Goal: Information Seeking & Learning: Learn about a topic

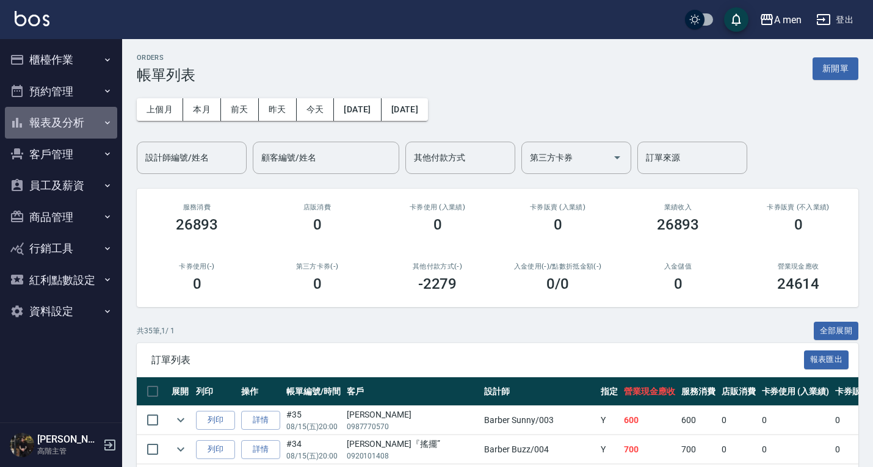
click at [56, 125] on button "報表及分析" at bounding box center [61, 123] width 112 height 32
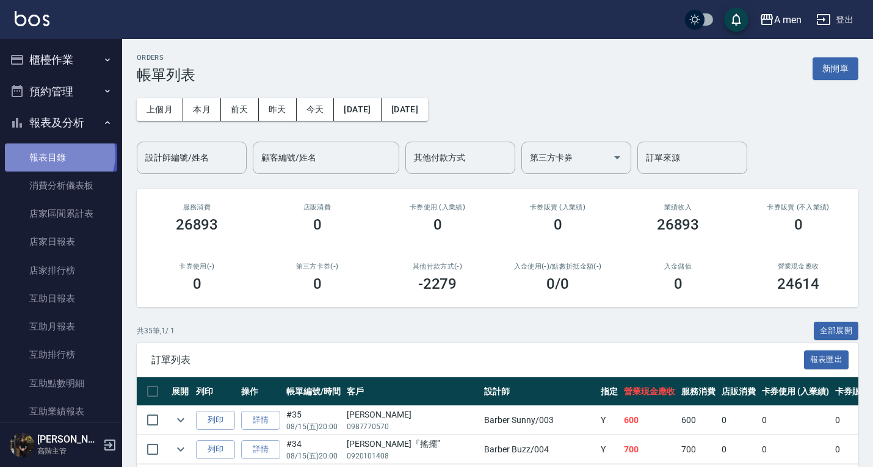
click at [59, 154] on link "報表目錄" at bounding box center [61, 157] width 112 height 28
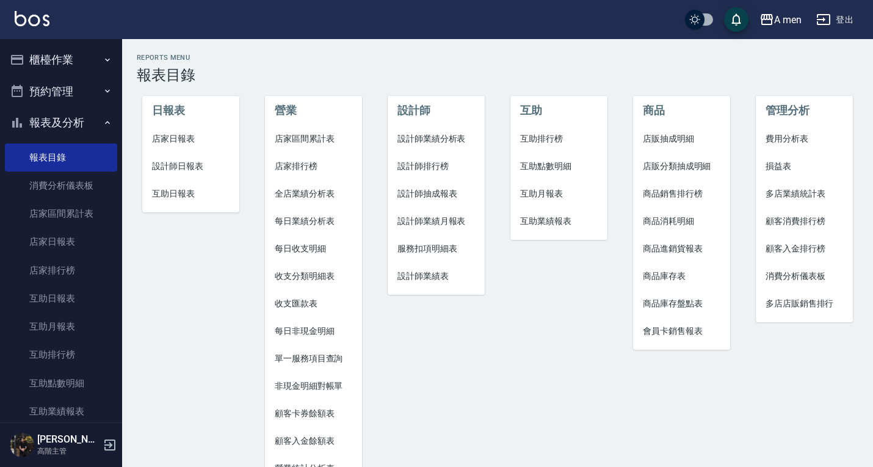
click at [302, 136] on span "店家區間累計表" at bounding box center [314, 138] width 78 height 13
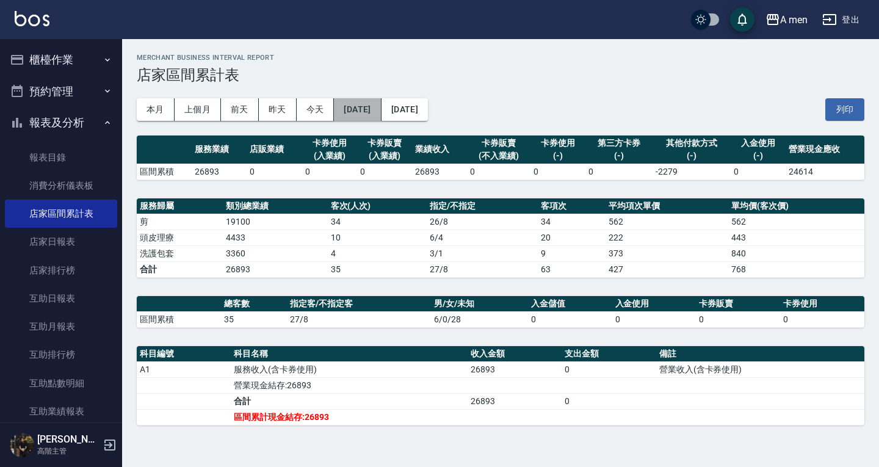
click at [379, 107] on button "[DATE]" at bounding box center [357, 109] width 47 height 23
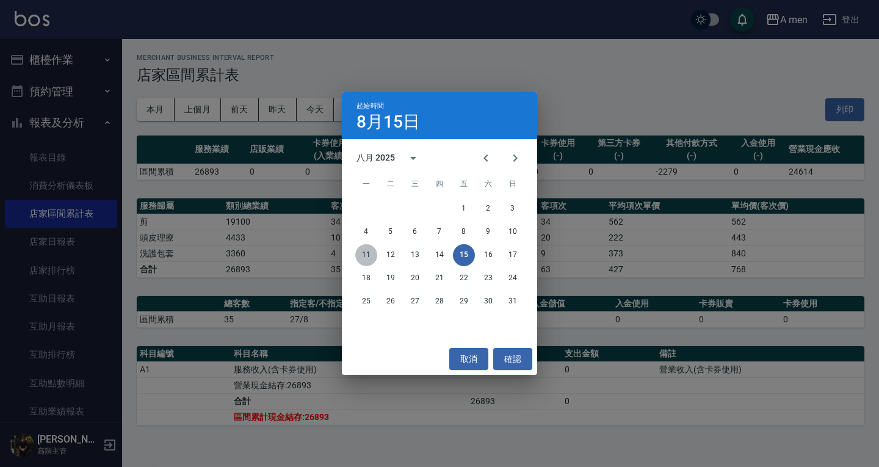
click at [369, 256] on button "11" at bounding box center [366, 255] width 22 height 22
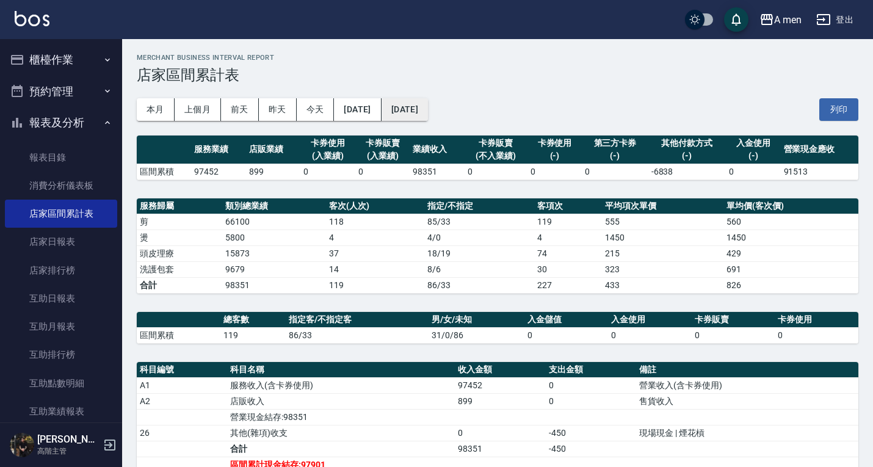
click at [428, 108] on button "[DATE]" at bounding box center [405, 109] width 46 height 23
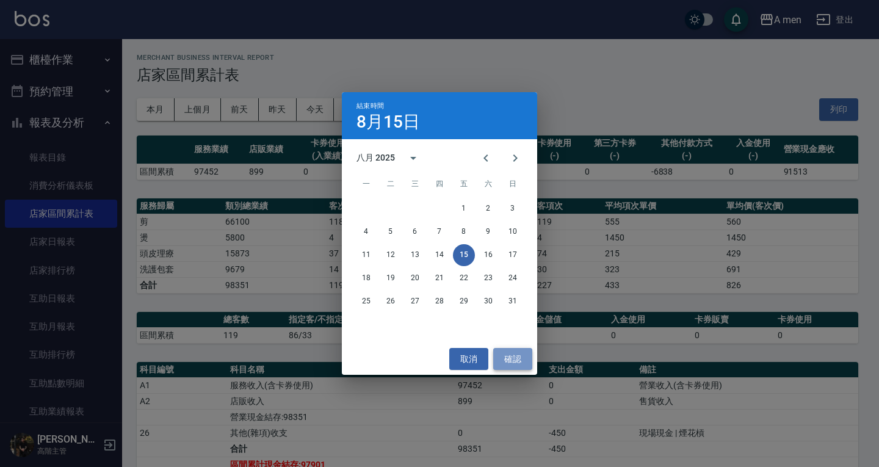
click at [502, 369] on button "確認" at bounding box center [512, 359] width 39 height 23
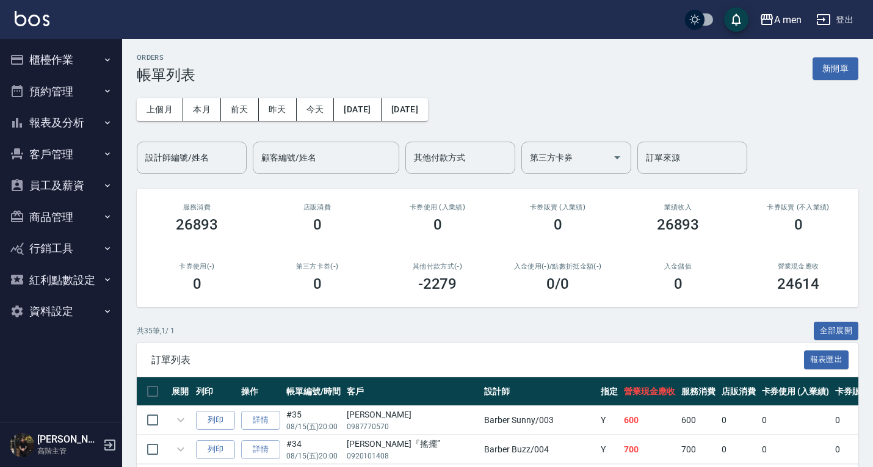
click at [87, 126] on button "報表及分析" at bounding box center [61, 123] width 112 height 32
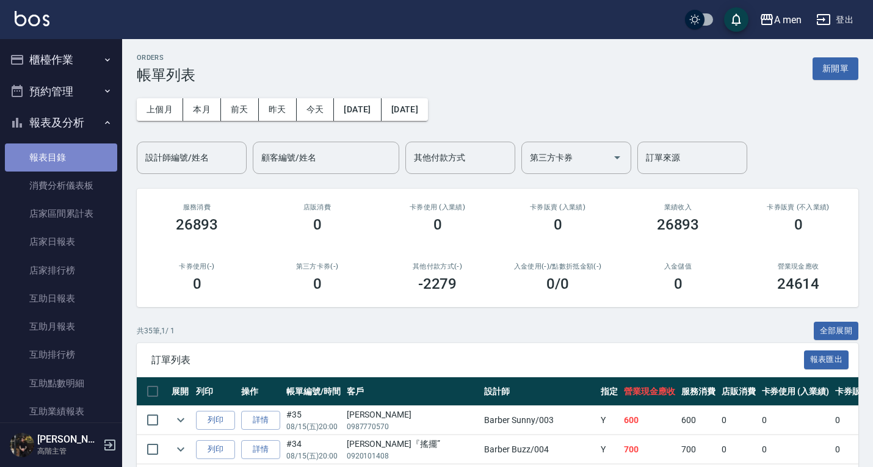
click at [78, 158] on link "報表目錄" at bounding box center [61, 157] width 112 height 28
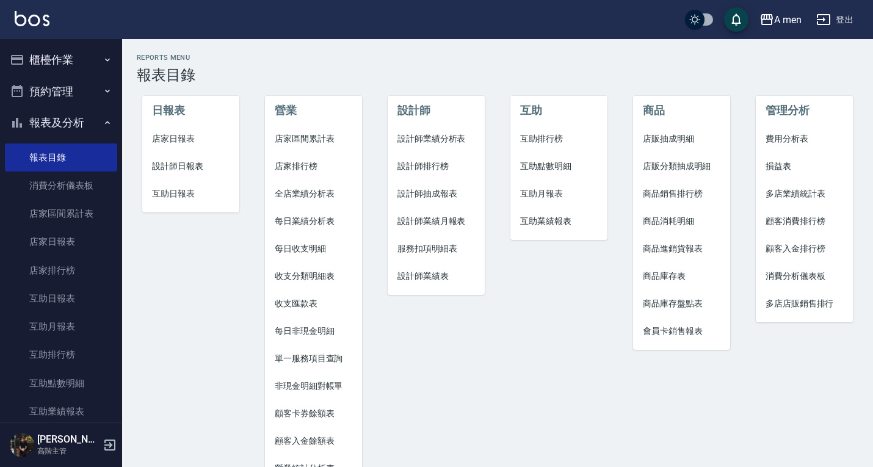
click at [292, 142] on span "店家區間累計表" at bounding box center [314, 138] width 78 height 13
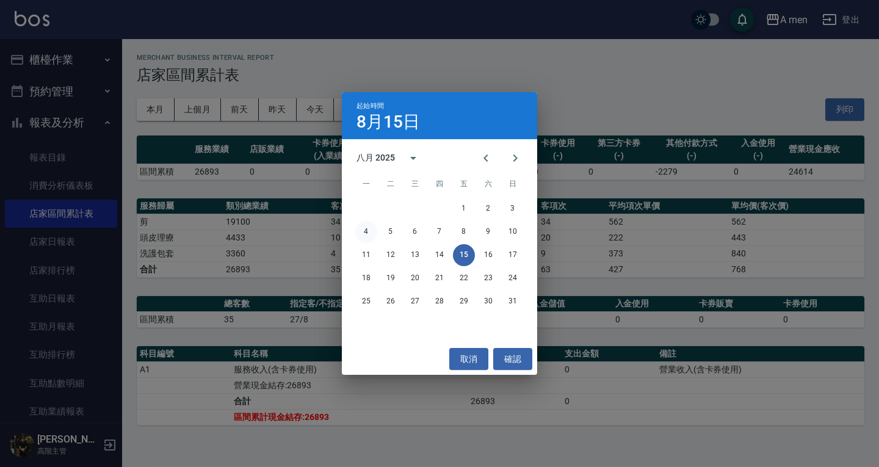
click at [372, 229] on button "4" at bounding box center [366, 232] width 22 height 22
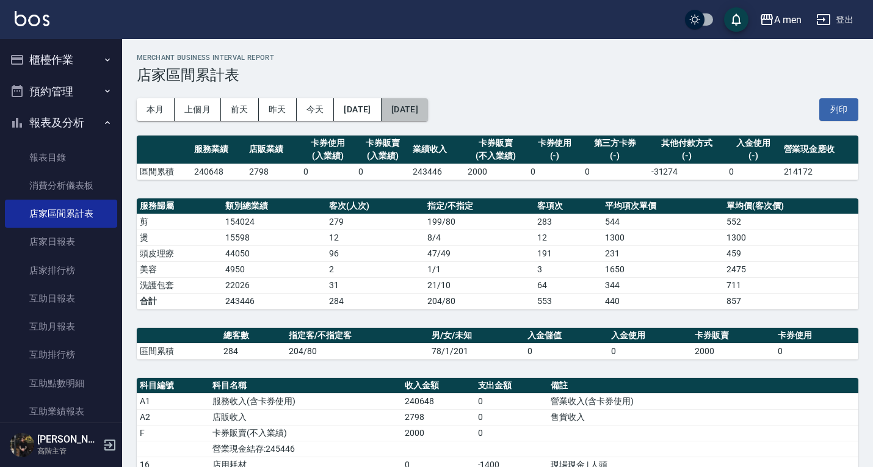
click at [428, 112] on button "[DATE]" at bounding box center [405, 109] width 46 height 23
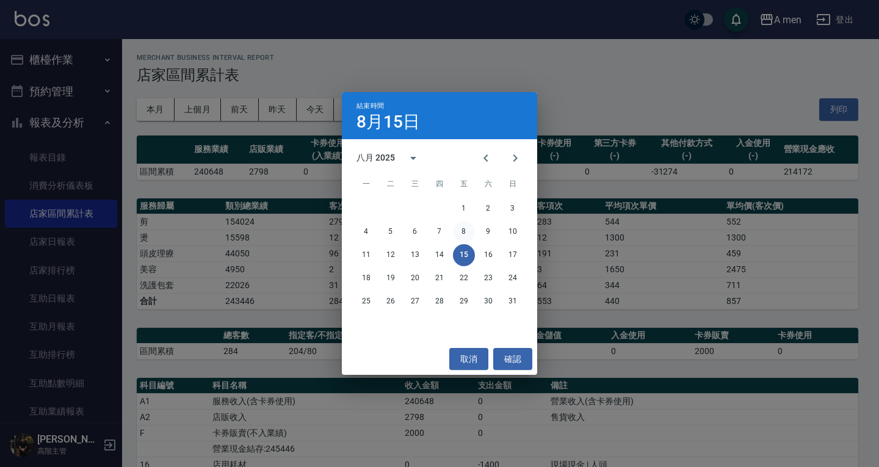
click at [472, 228] on button "8" at bounding box center [464, 232] width 22 height 22
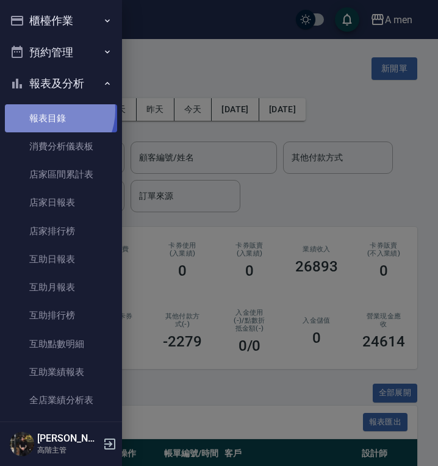
click at [47, 110] on link "報表目錄" at bounding box center [61, 118] width 112 height 28
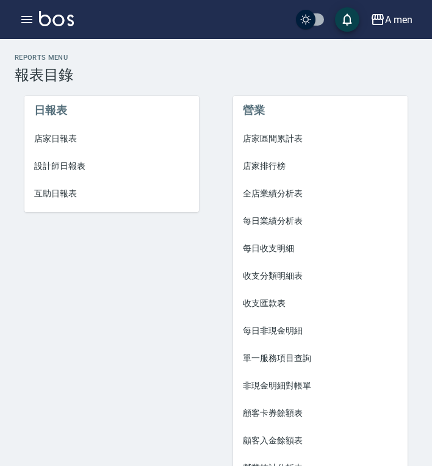
click at [269, 142] on span "店家區間累計表" at bounding box center [320, 138] width 155 height 13
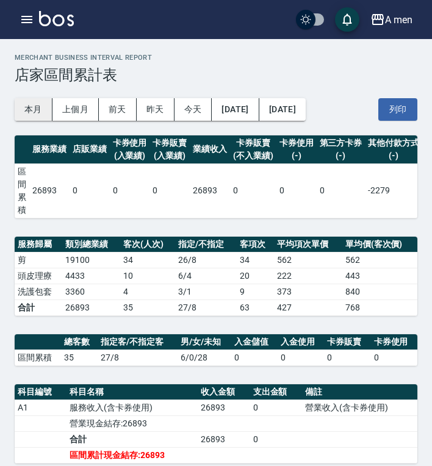
click at [23, 105] on button "本月" at bounding box center [34, 109] width 38 height 23
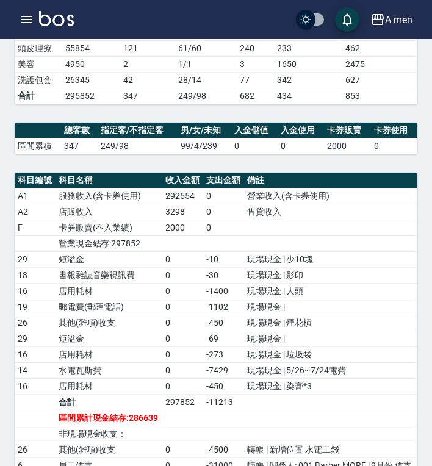
scroll to position [278, 0]
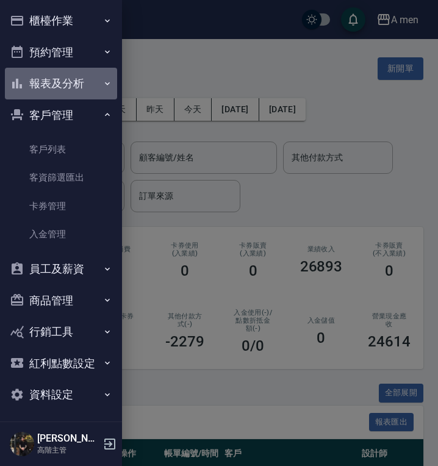
click at [82, 87] on button "報表及分析" at bounding box center [61, 84] width 112 height 32
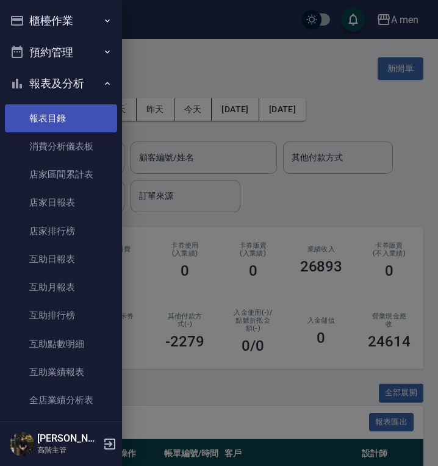
click at [76, 123] on link "報表目錄" at bounding box center [61, 118] width 112 height 28
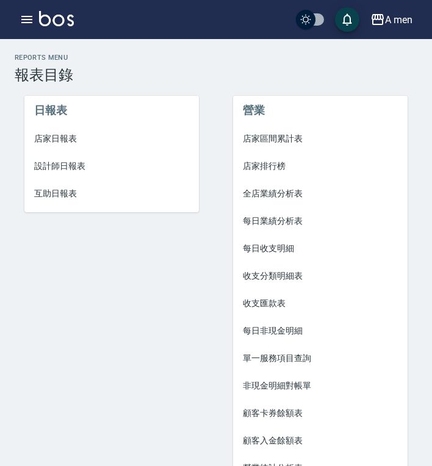
click at [84, 162] on span "設計師日報表" at bounding box center [111, 166] width 155 height 13
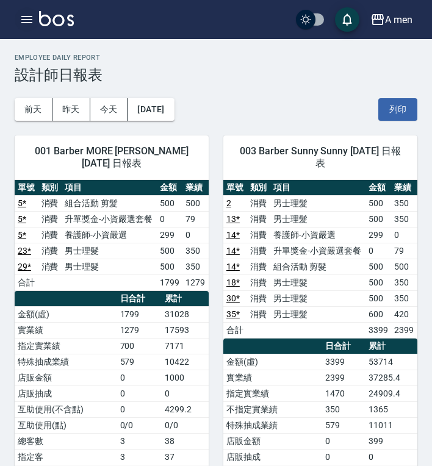
click at [25, 29] on button "button" at bounding box center [27, 19] width 24 height 24
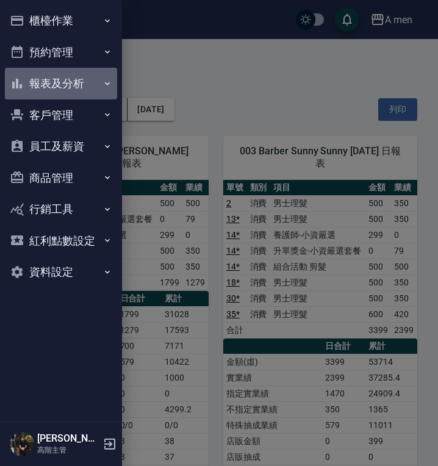
click at [37, 93] on button "報表及分析" at bounding box center [61, 84] width 112 height 32
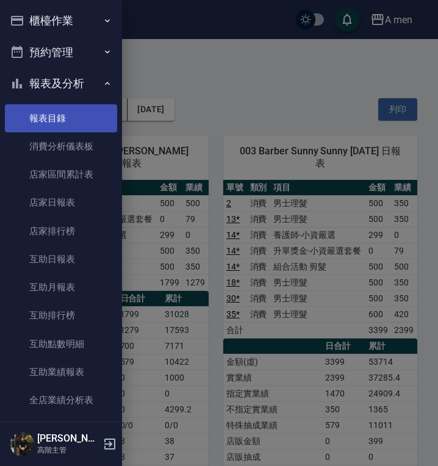
click at [42, 109] on link "報表目錄" at bounding box center [61, 118] width 112 height 28
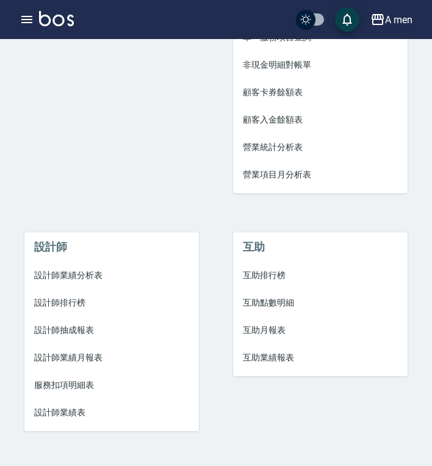
scroll to position [323, 0]
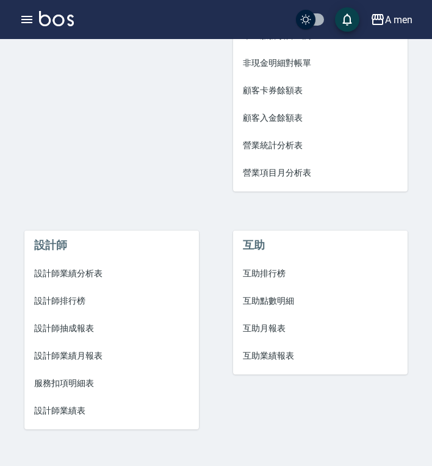
click at [81, 267] on span "設計師業績分析表" at bounding box center [111, 273] width 155 height 13
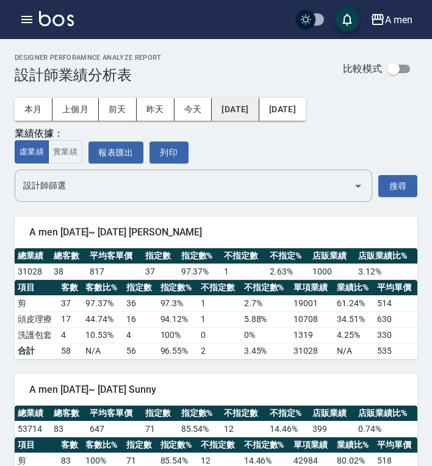
click at [230, 114] on button "[DATE]" at bounding box center [235, 109] width 47 height 23
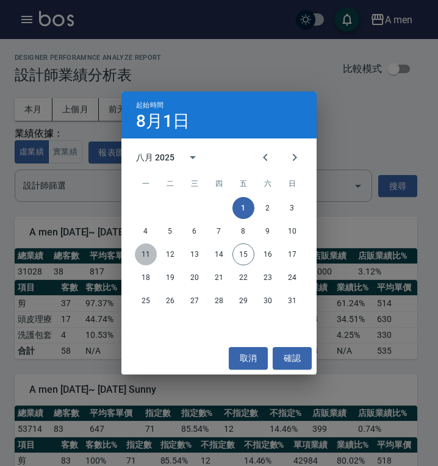
click at [148, 256] on button "11" at bounding box center [146, 255] width 22 height 22
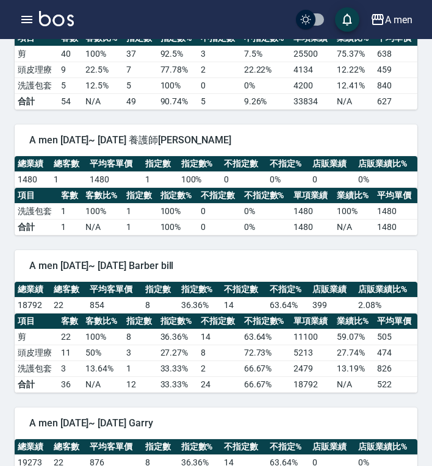
scroll to position [559, 0]
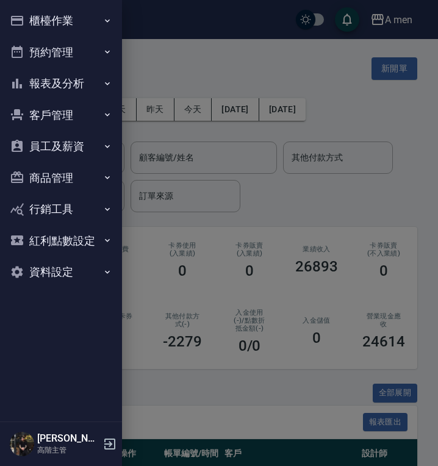
click at [49, 82] on button "報表及分析" at bounding box center [61, 84] width 112 height 32
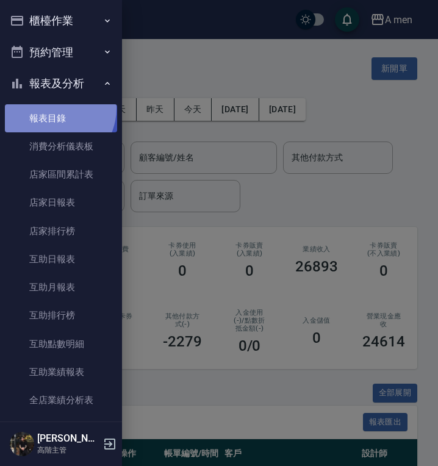
click at [52, 108] on link "報表目錄" at bounding box center [61, 118] width 112 height 28
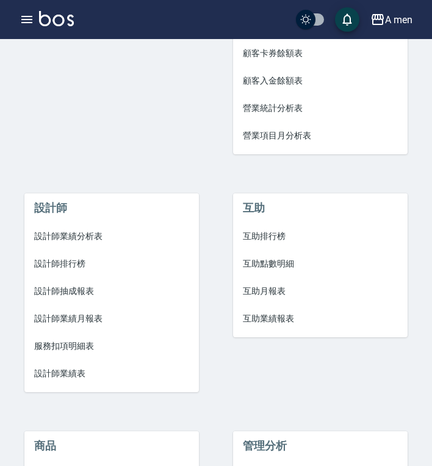
scroll to position [358, 0]
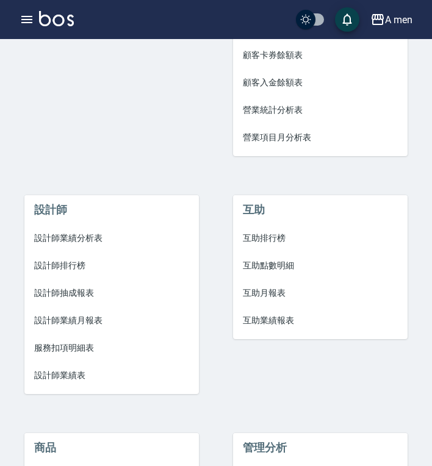
click at [84, 236] on span "設計師業績分析表" at bounding box center [111, 238] width 155 height 13
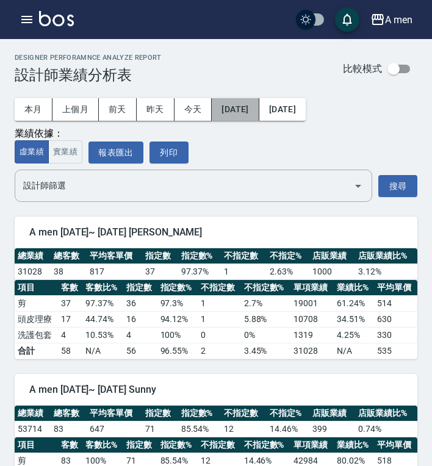
click at [239, 107] on button "[DATE]" at bounding box center [235, 109] width 47 height 23
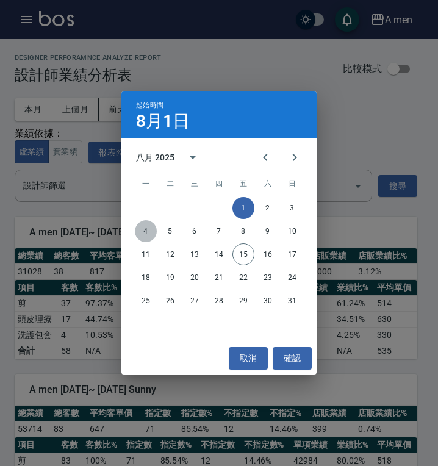
click at [146, 231] on button "4" at bounding box center [146, 231] width 22 height 22
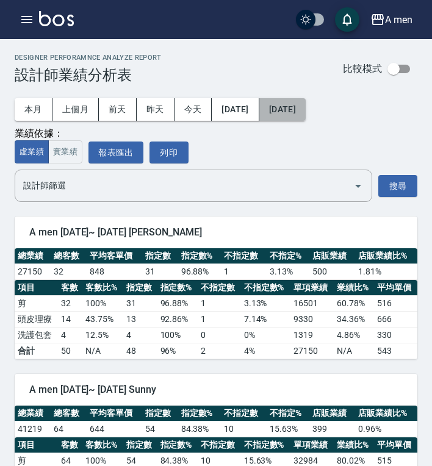
click at [306, 104] on button "[DATE]" at bounding box center [282, 109] width 46 height 23
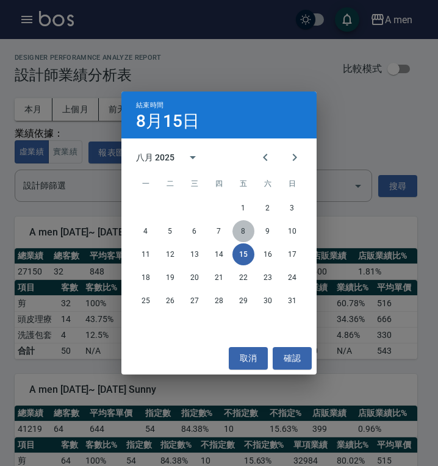
click at [252, 230] on button "8" at bounding box center [244, 231] width 22 height 22
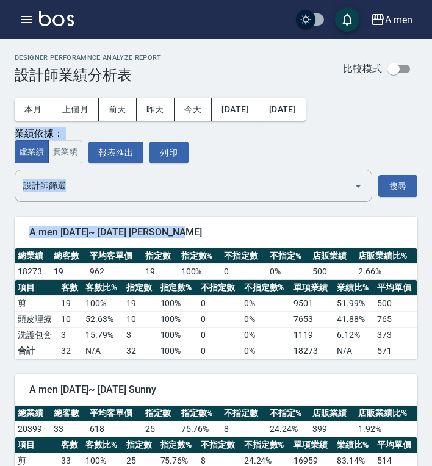
drag, startPoint x: 431, startPoint y: 158, endPoint x: 432, endPoint y: 219, distance: 60.4
click at [394, 215] on div "A men [DATE]~ [DATE] [PERSON_NAME] 總業績 總客數 平均客單價 指定數 指定數% 不指定數 不指定% 店販業績 店販業績比%…" at bounding box center [209, 281] width 418 height 158
